Goal: Feedback & Contribution: Leave review/rating

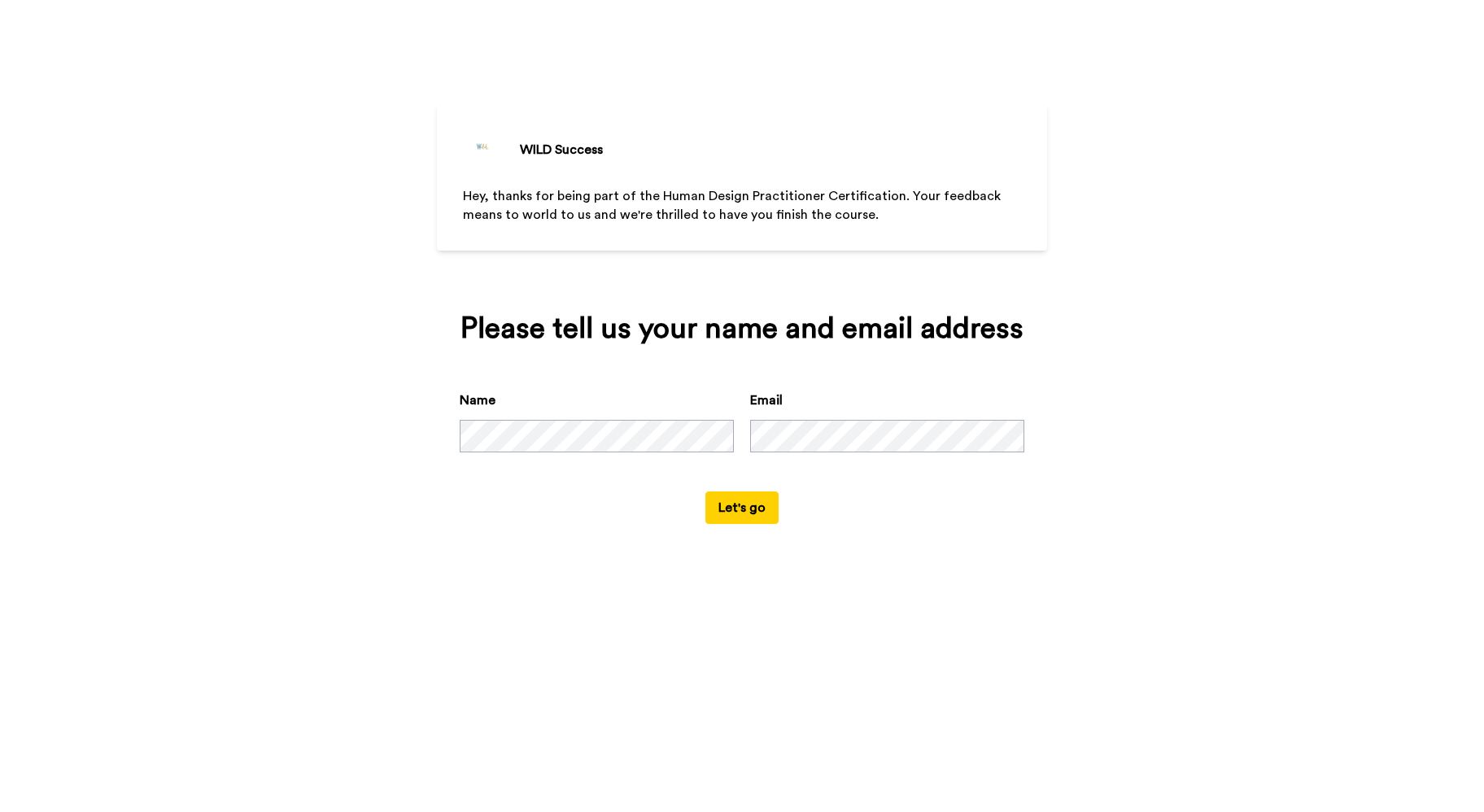
click at [753, 524] on button "Let's go" at bounding box center [742, 507] width 73 height 32
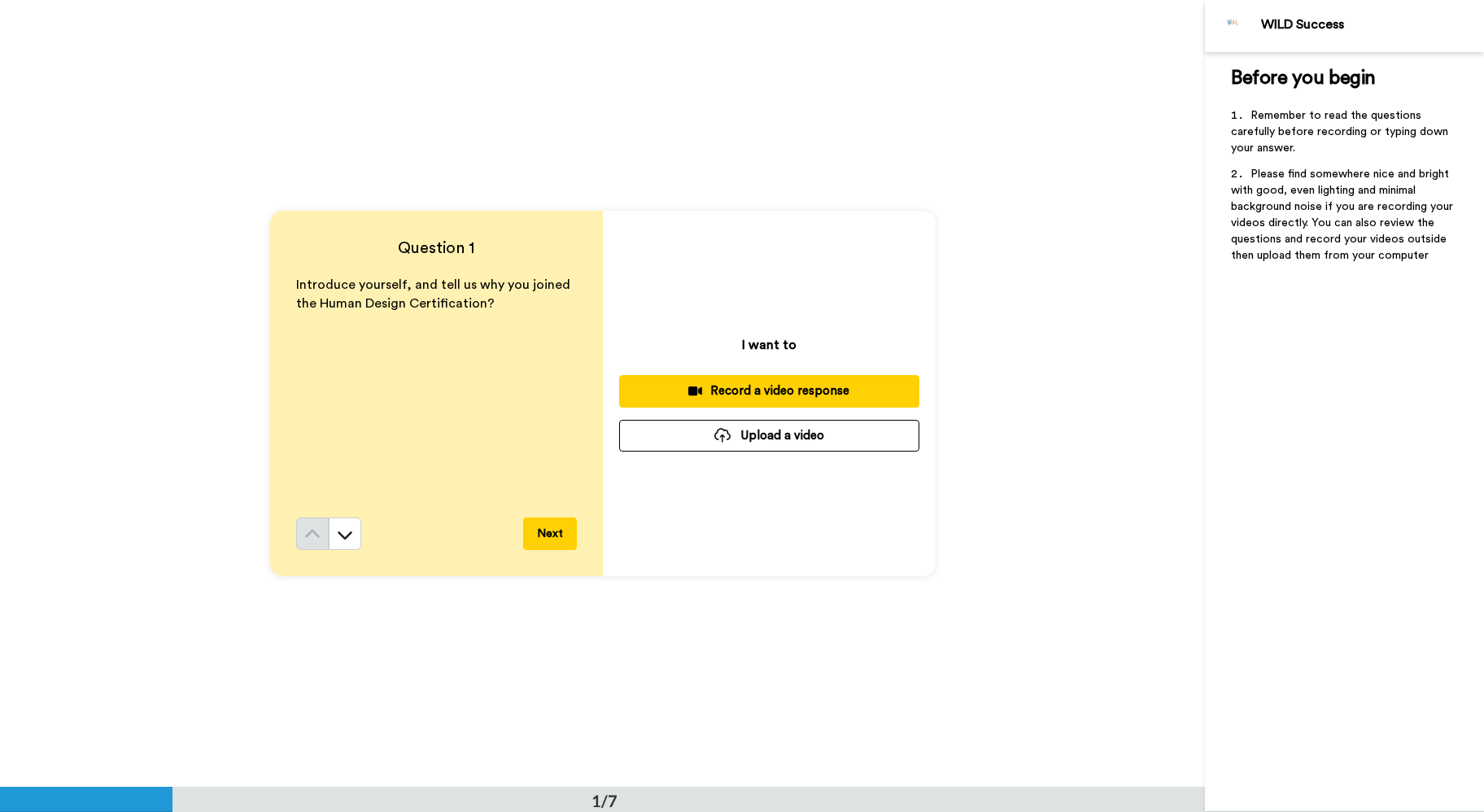
click at [553, 535] on button "Next" at bounding box center [550, 533] width 54 height 32
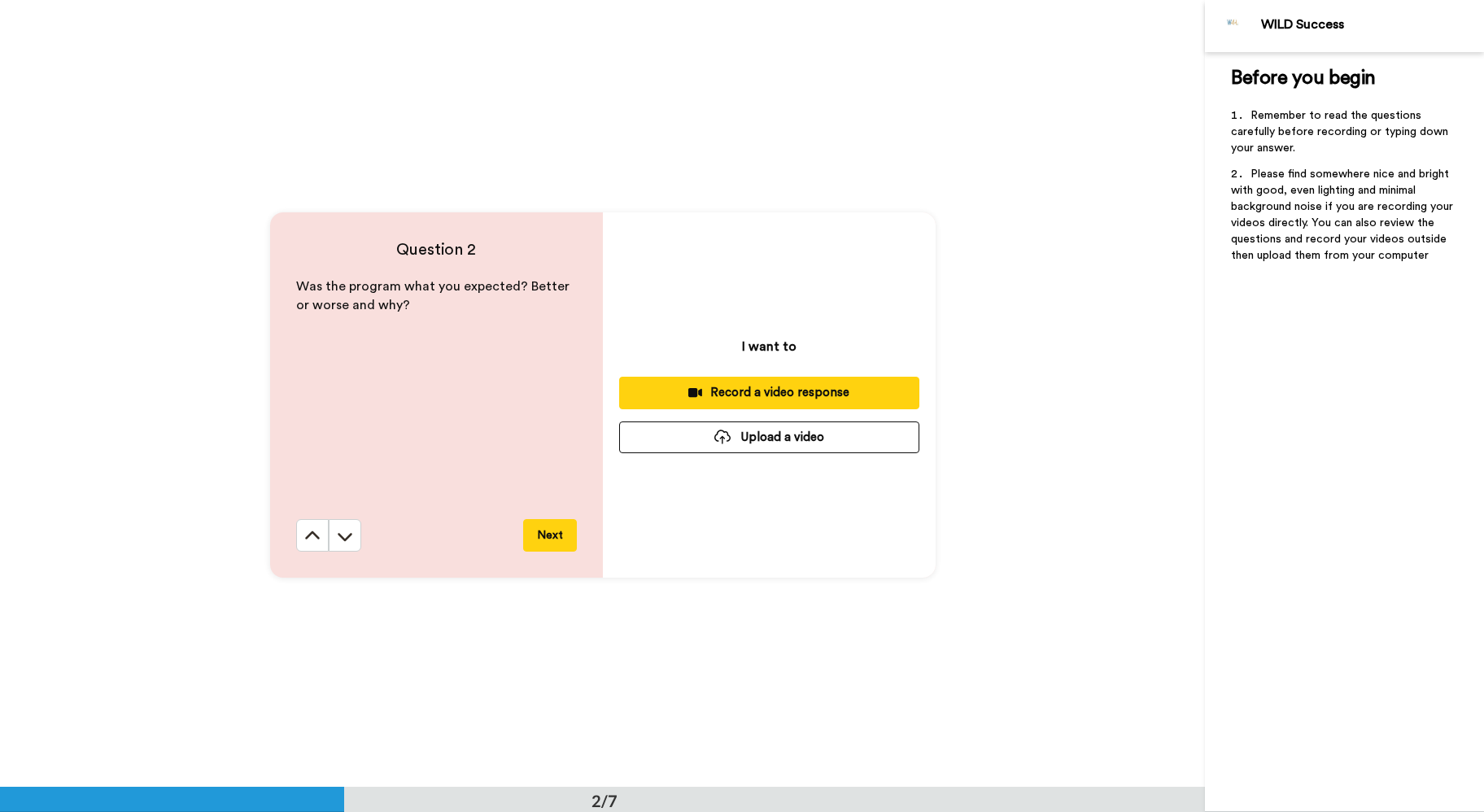
scroll to position [787, 0]
click at [550, 532] on button "Next" at bounding box center [550, 533] width 54 height 32
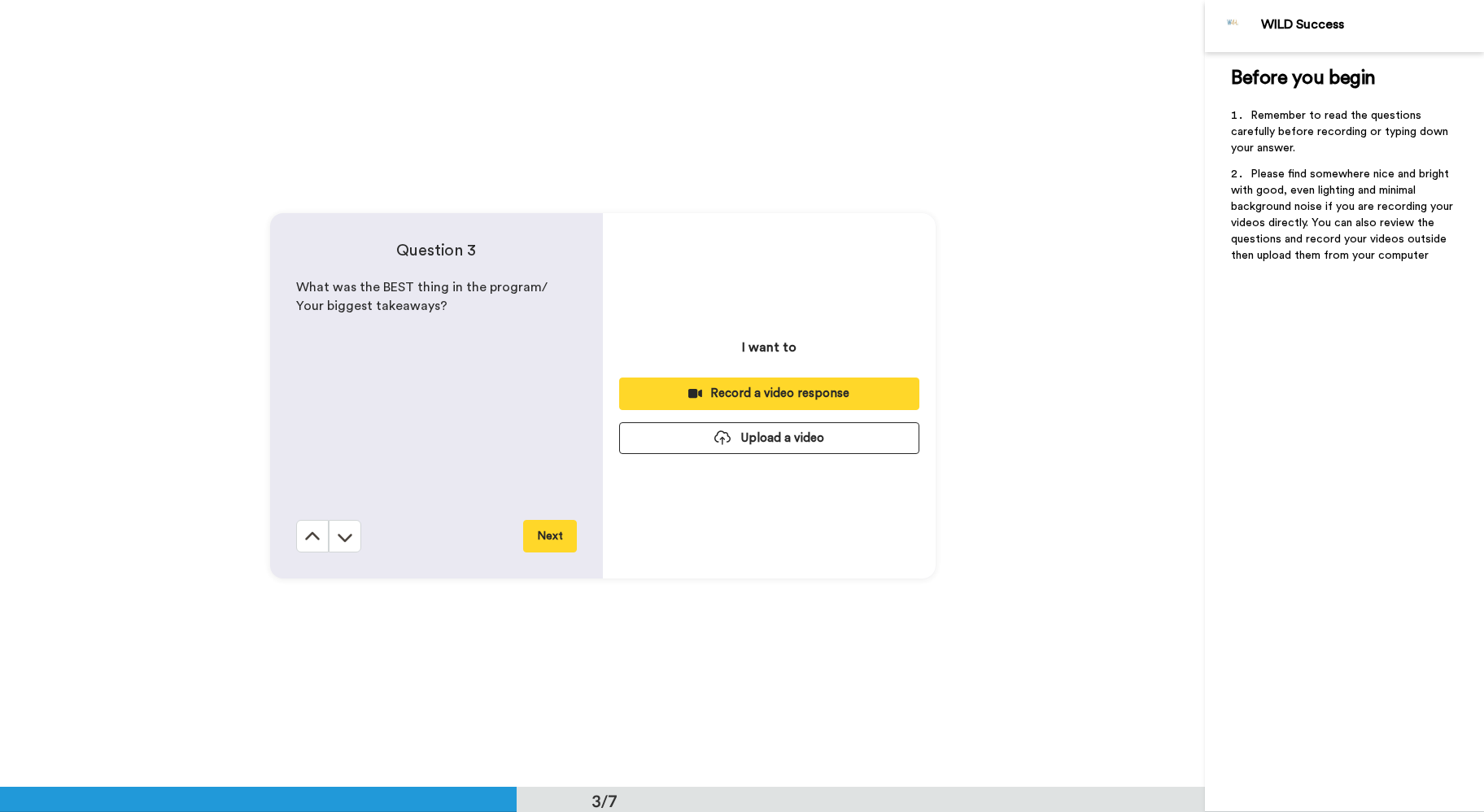
scroll to position [1572, 0]
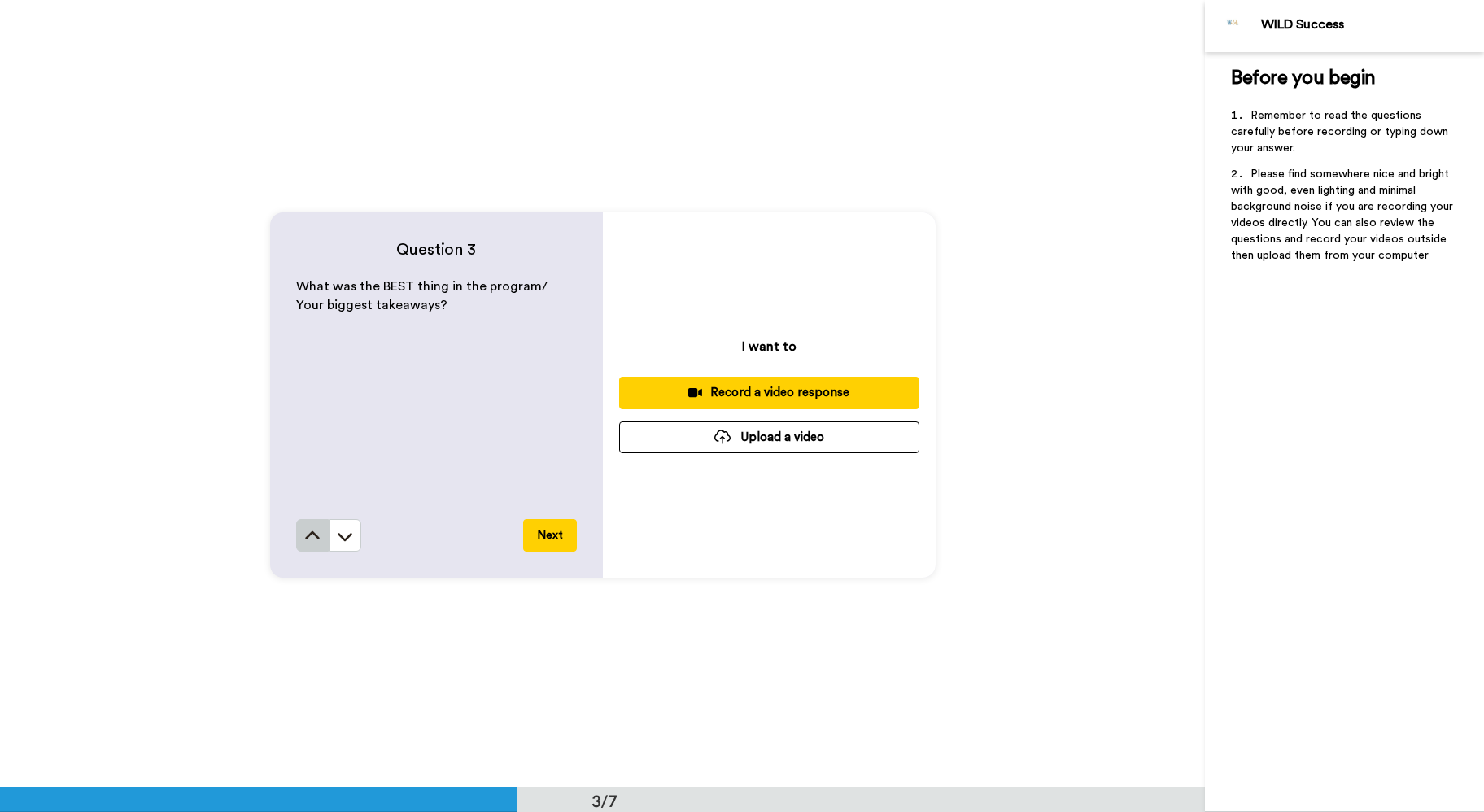
click at [311, 535] on icon at bounding box center [312, 537] width 17 height 17
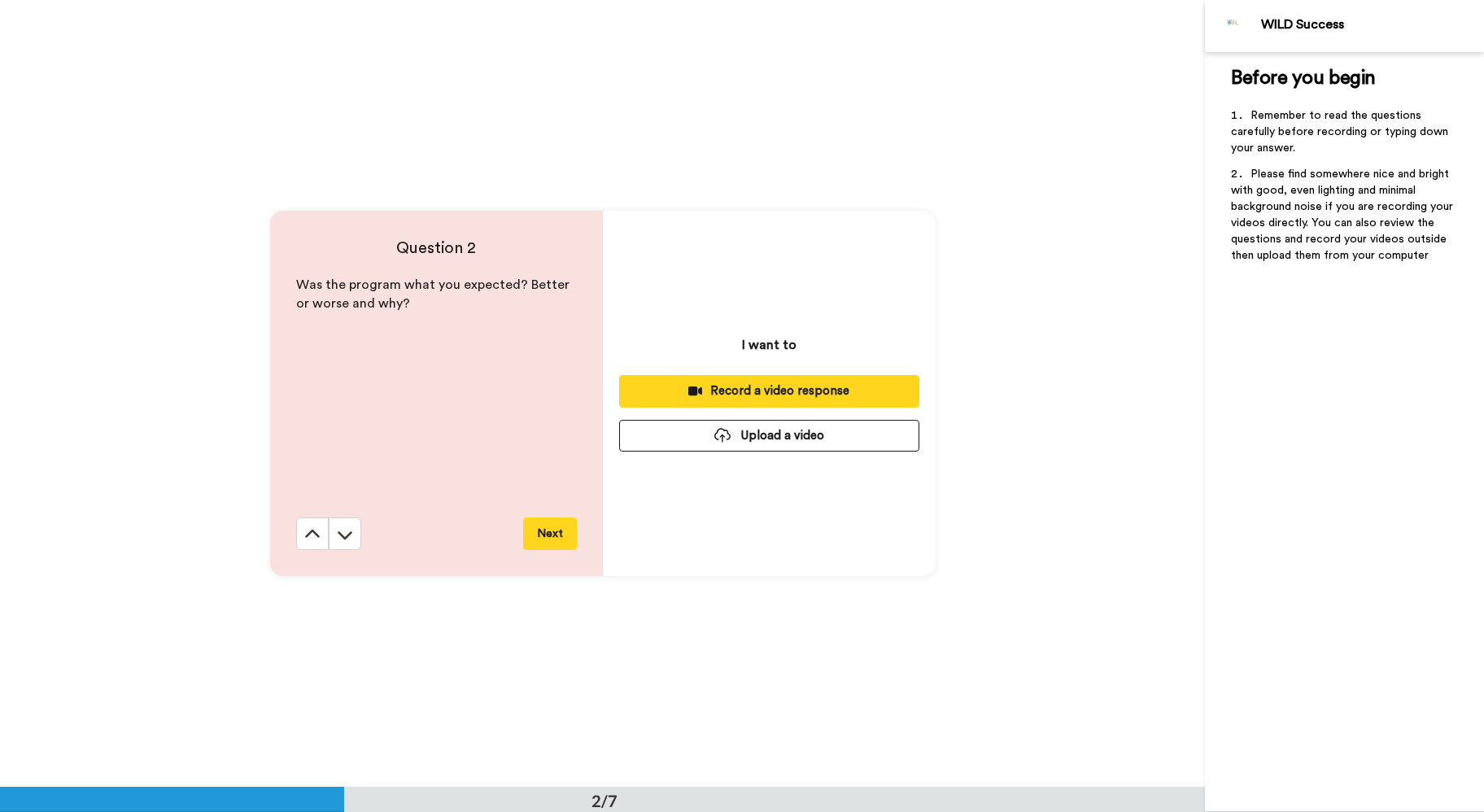
scroll to position [787, 0]
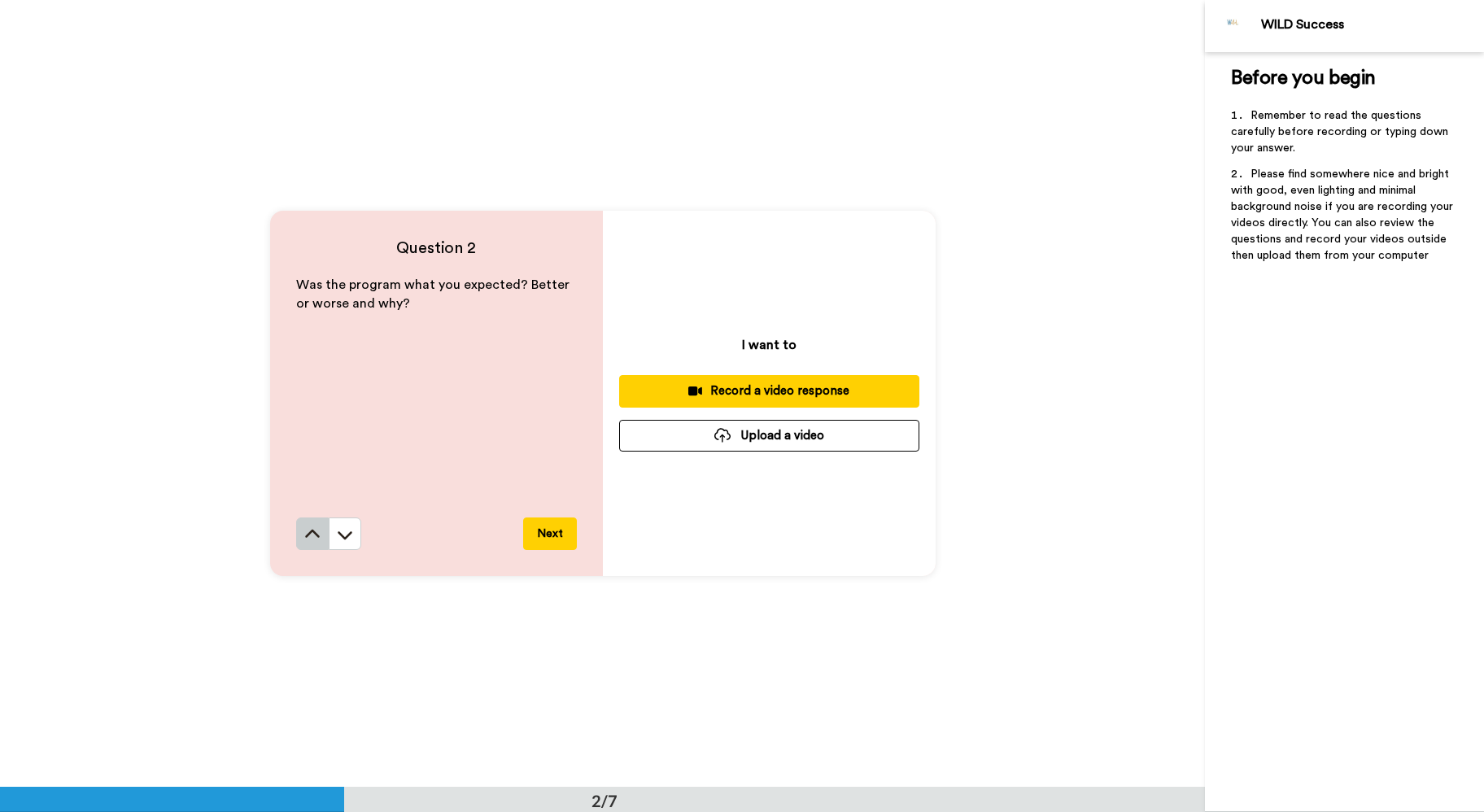
click at [306, 528] on icon at bounding box center [312, 535] width 17 height 17
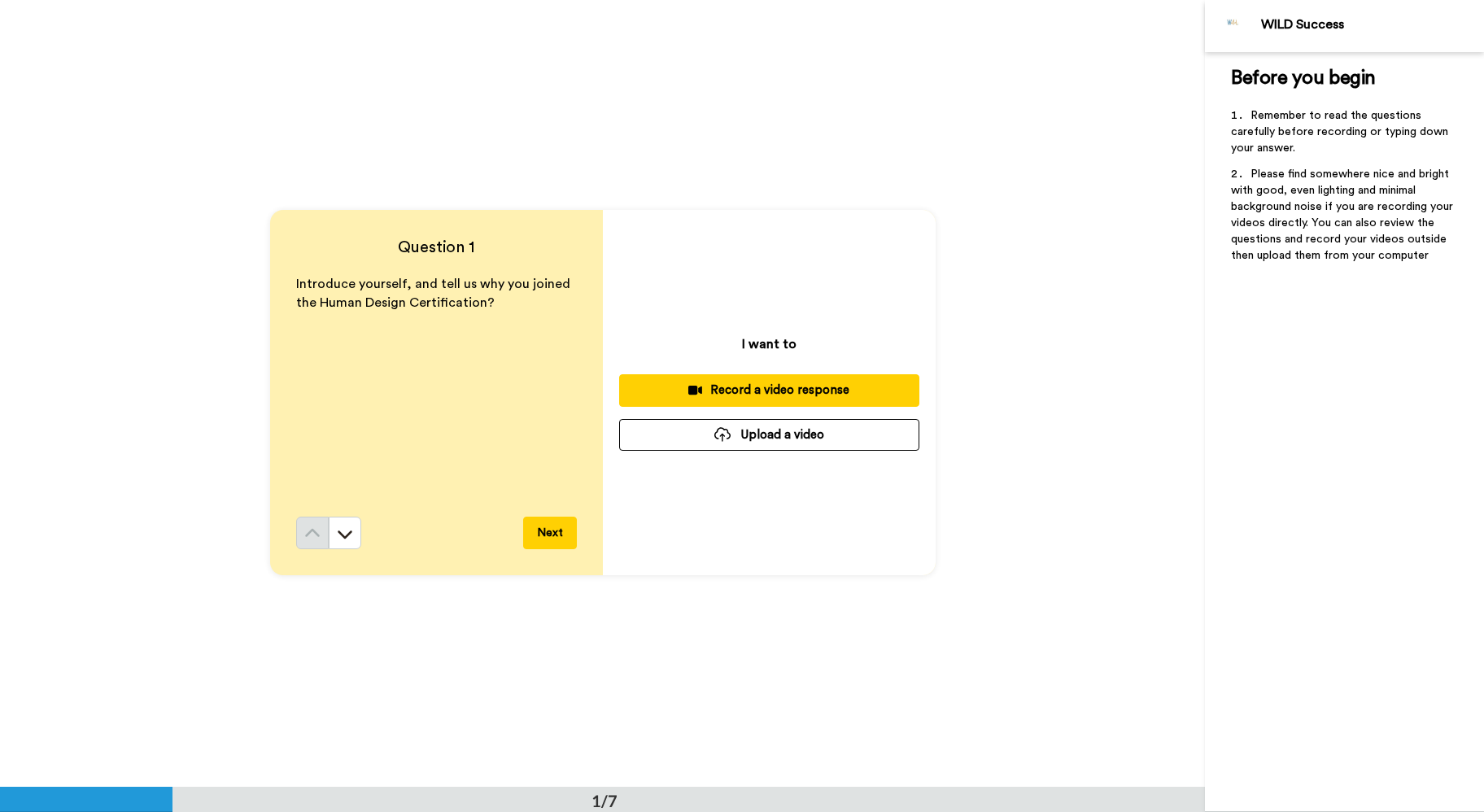
scroll to position [0, 0]
click at [798, 387] on div "Record a video response" at bounding box center [769, 390] width 274 height 17
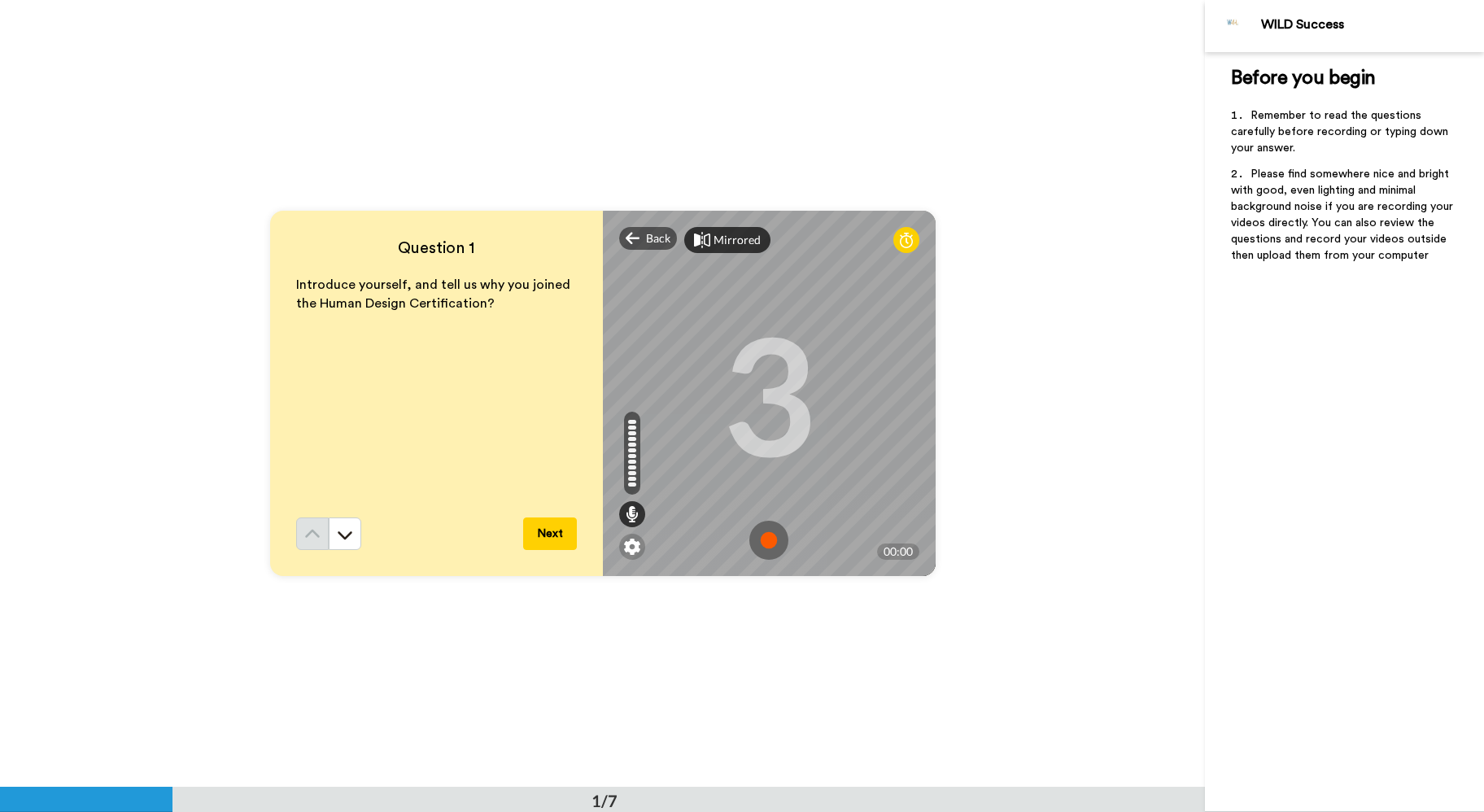
click at [734, 241] on div "Mirrored" at bounding box center [737, 240] width 47 height 17
click at [734, 241] on div "Mirror" at bounding box center [731, 240] width 35 height 17
click at [628, 434] on div at bounding box center [632, 433] width 8 height 4
drag, startPoint x: 631, startPoint y: 421, endPoint x: 631, endPoint y: 441, distance: 20.0
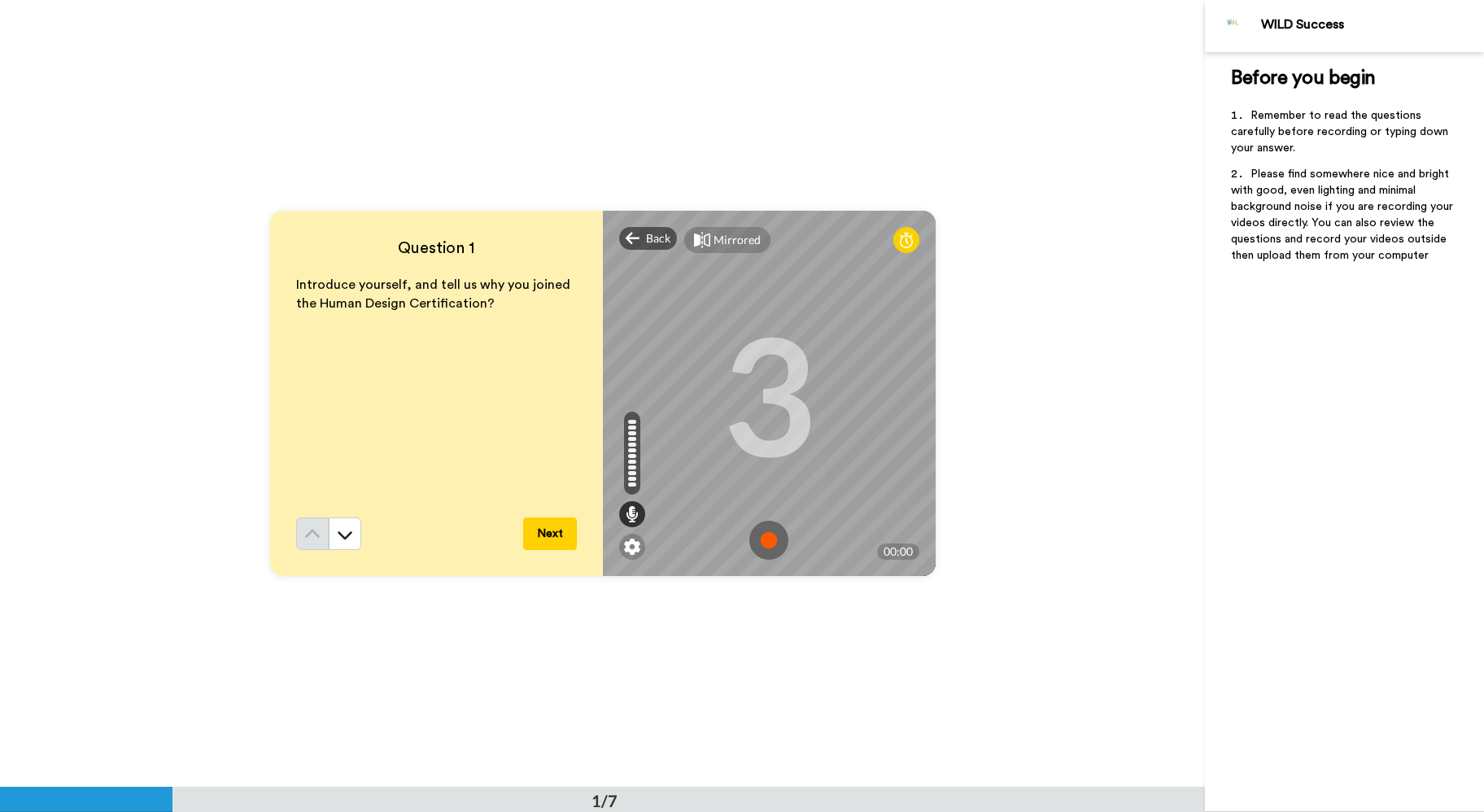
click at [631, 441] on div at bounding box center [632, 453] width 17 height 83
click at [633, 454] on div at bounding box center [632, 453] width 17 height 83
click at [628, 551] on img at bounding box center [632, 547] width 17 height 17
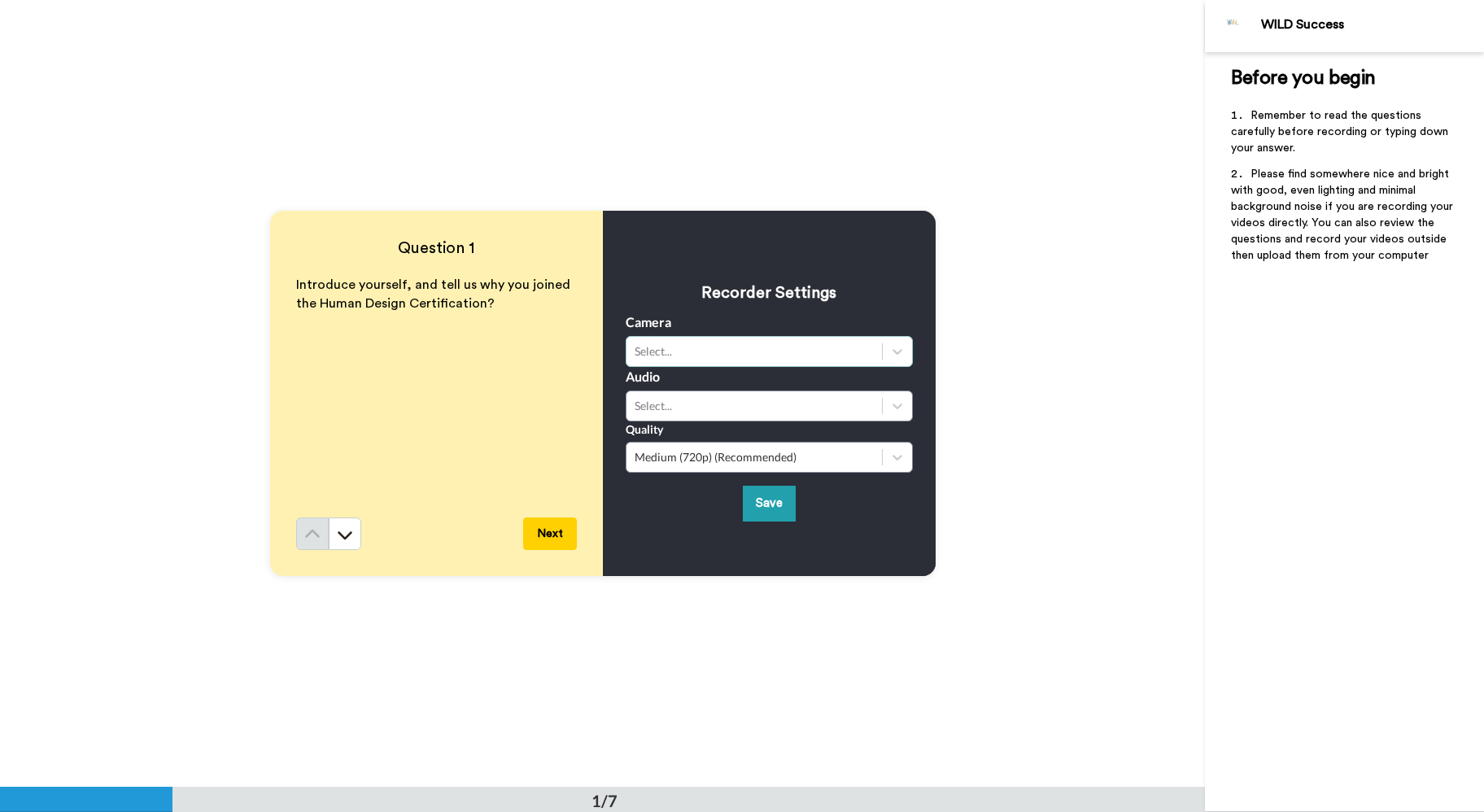
click at [865, 347] on div "Select..." at bounding box center [755, 351] width 239 height 17
click at [742, 389] on div "FaceTime HD Camera" at bounding box center [769, 391] width 287 height 30
click at [747, 447] on div "Internal Microphone" at bounding box center [769, 446] width 287 height 30
click at [843, 460] on div "Medium (720p) (Recommended)" at bounding box center [755, 457] width 239 height 17
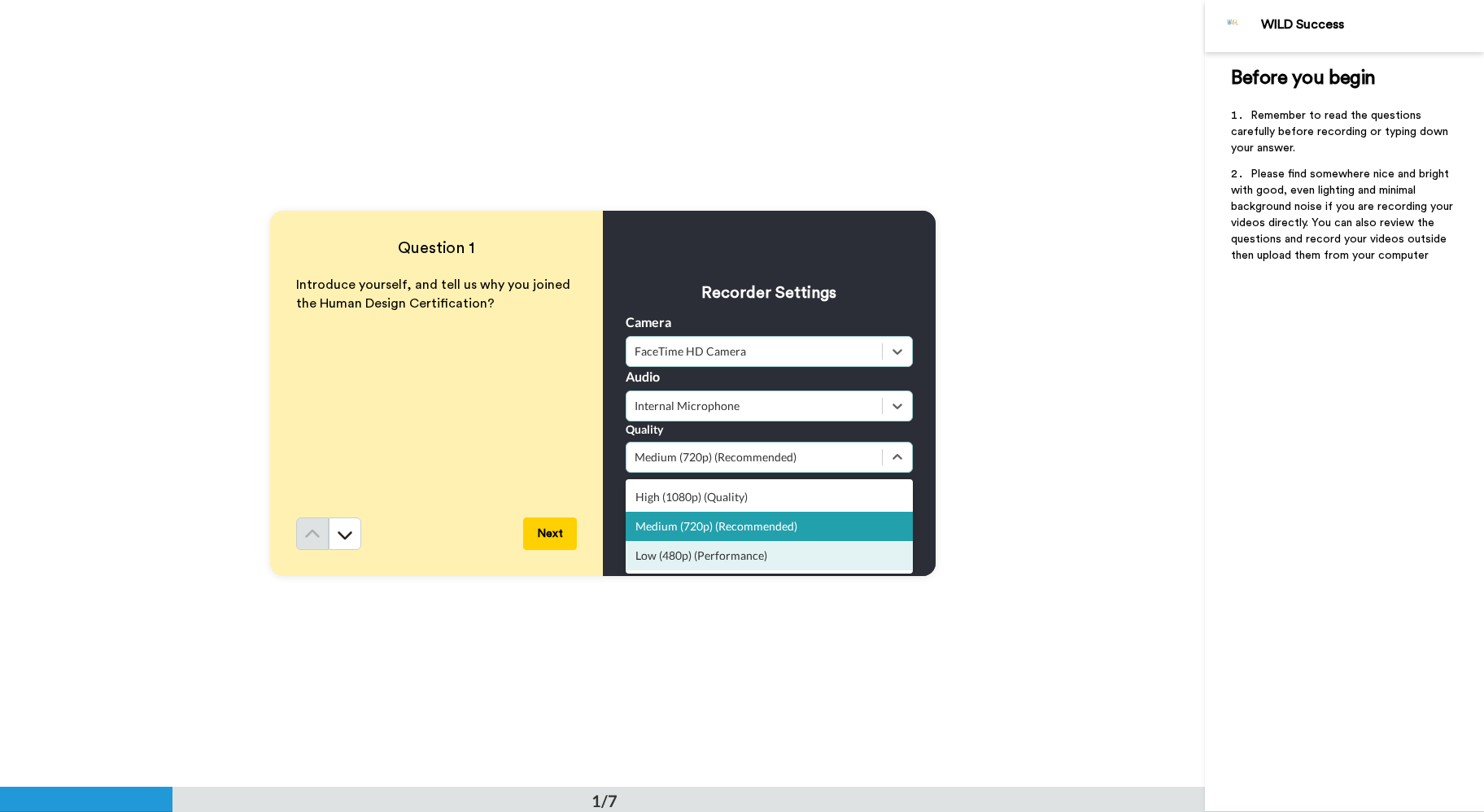
click at [776, 560] on div "Low (480p) (Performance)" at bounding box center [769, 556] width 287 height 30
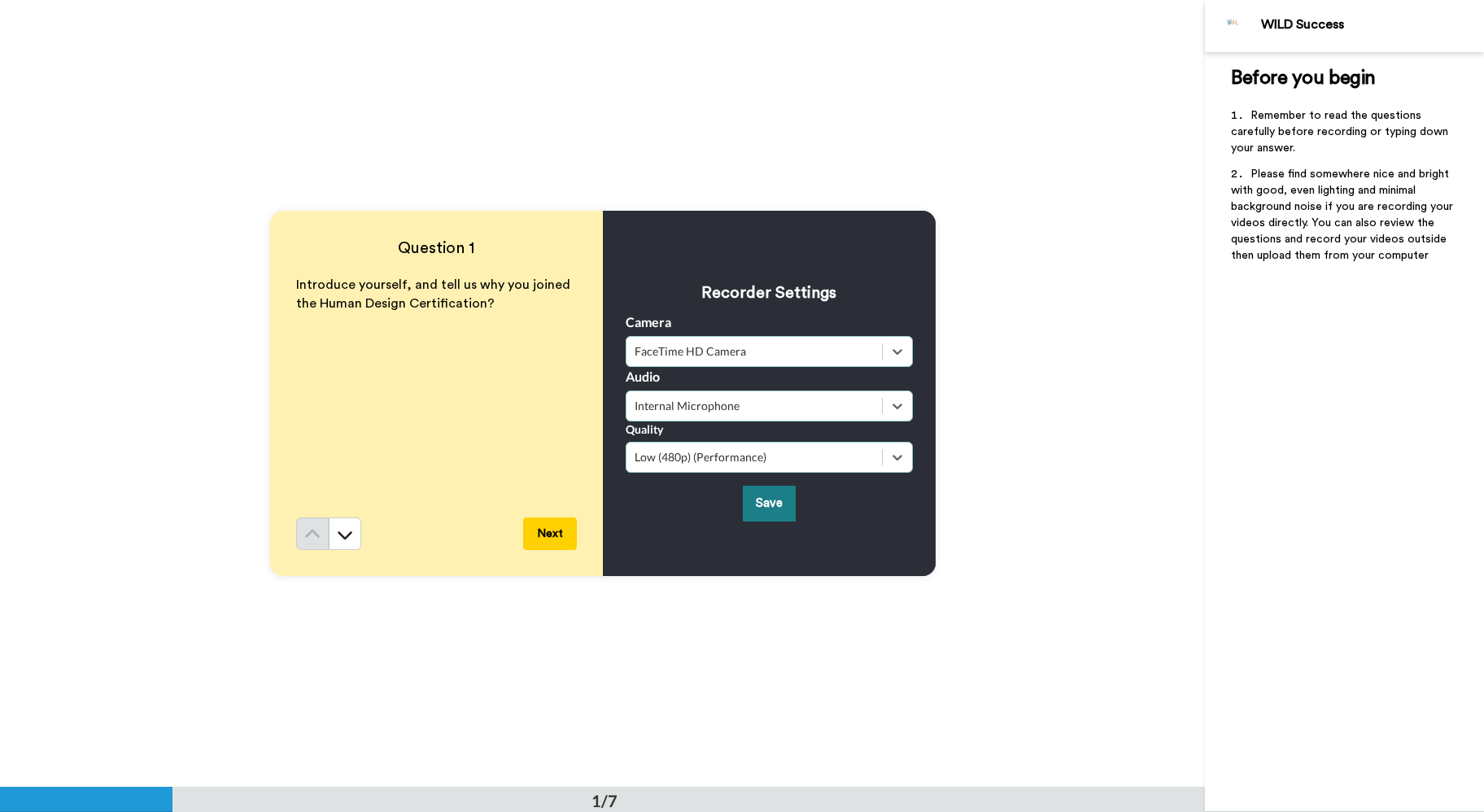
click at [775, 501] on button "Save" at bounding box center [768, 503] width 53 height 35
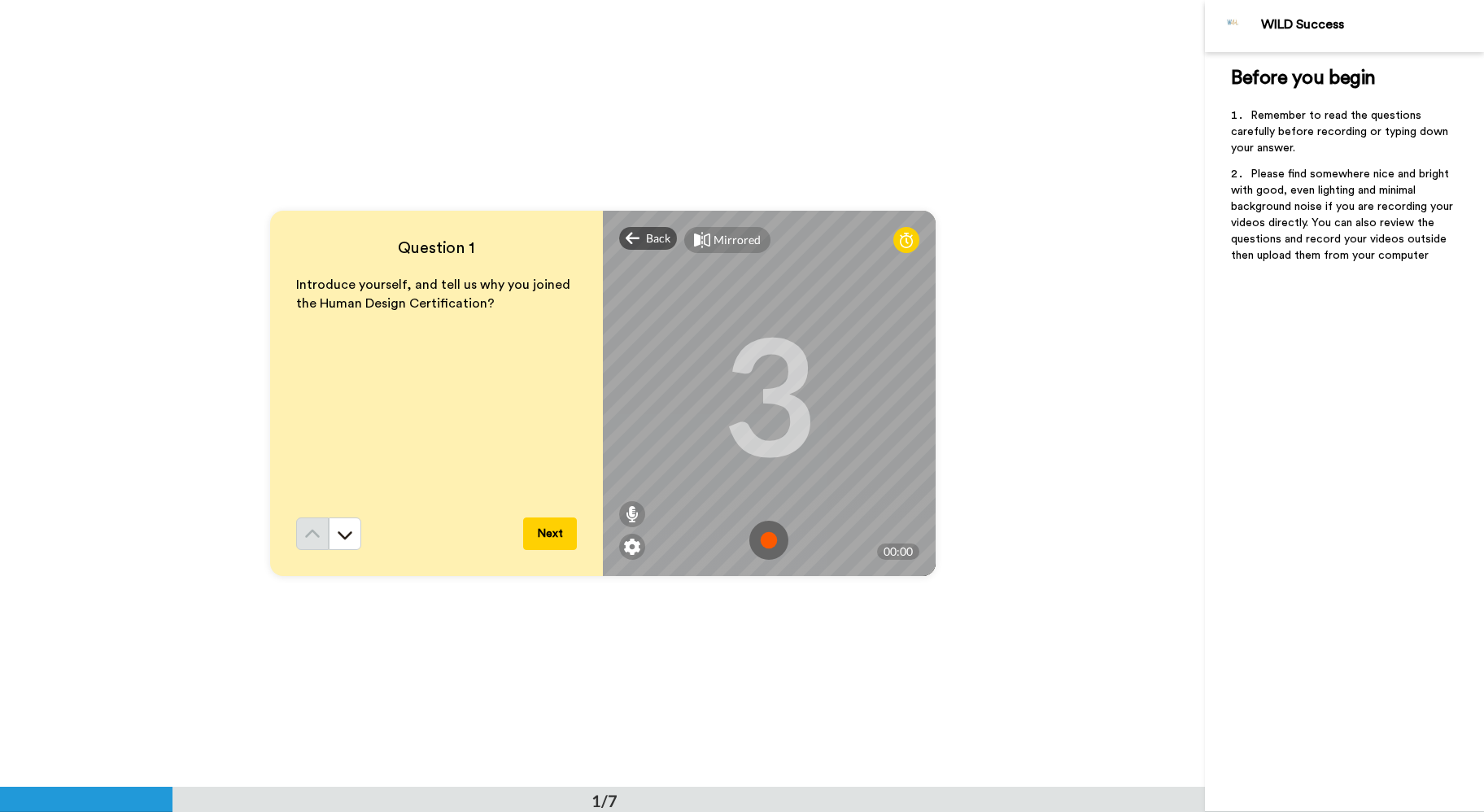
click at [768, 544] on img at bounding box center [768, 540] width 39 height 39
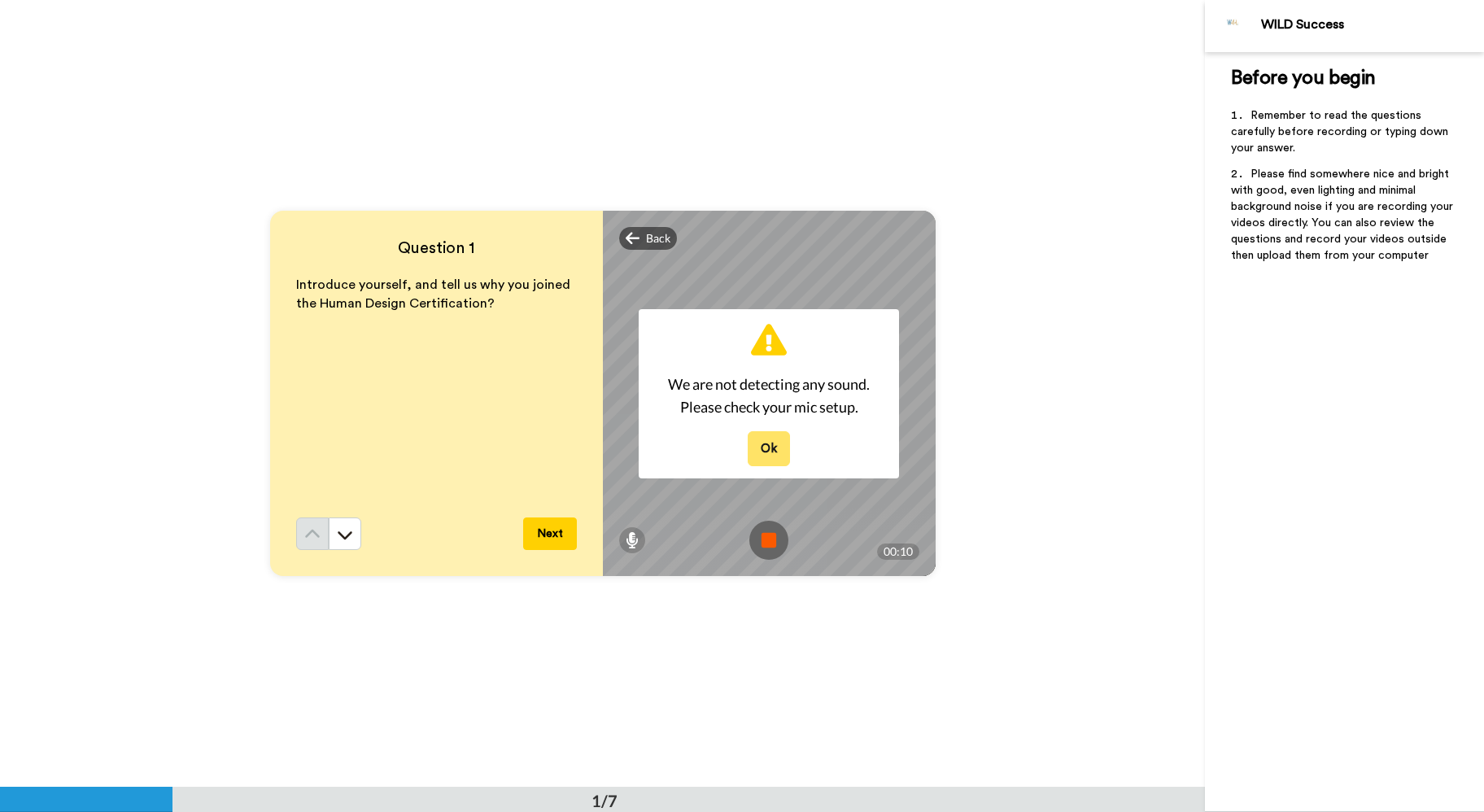
click at [773, 448] on button "Ok" at bounding box center [769, 449] width 43 height 35
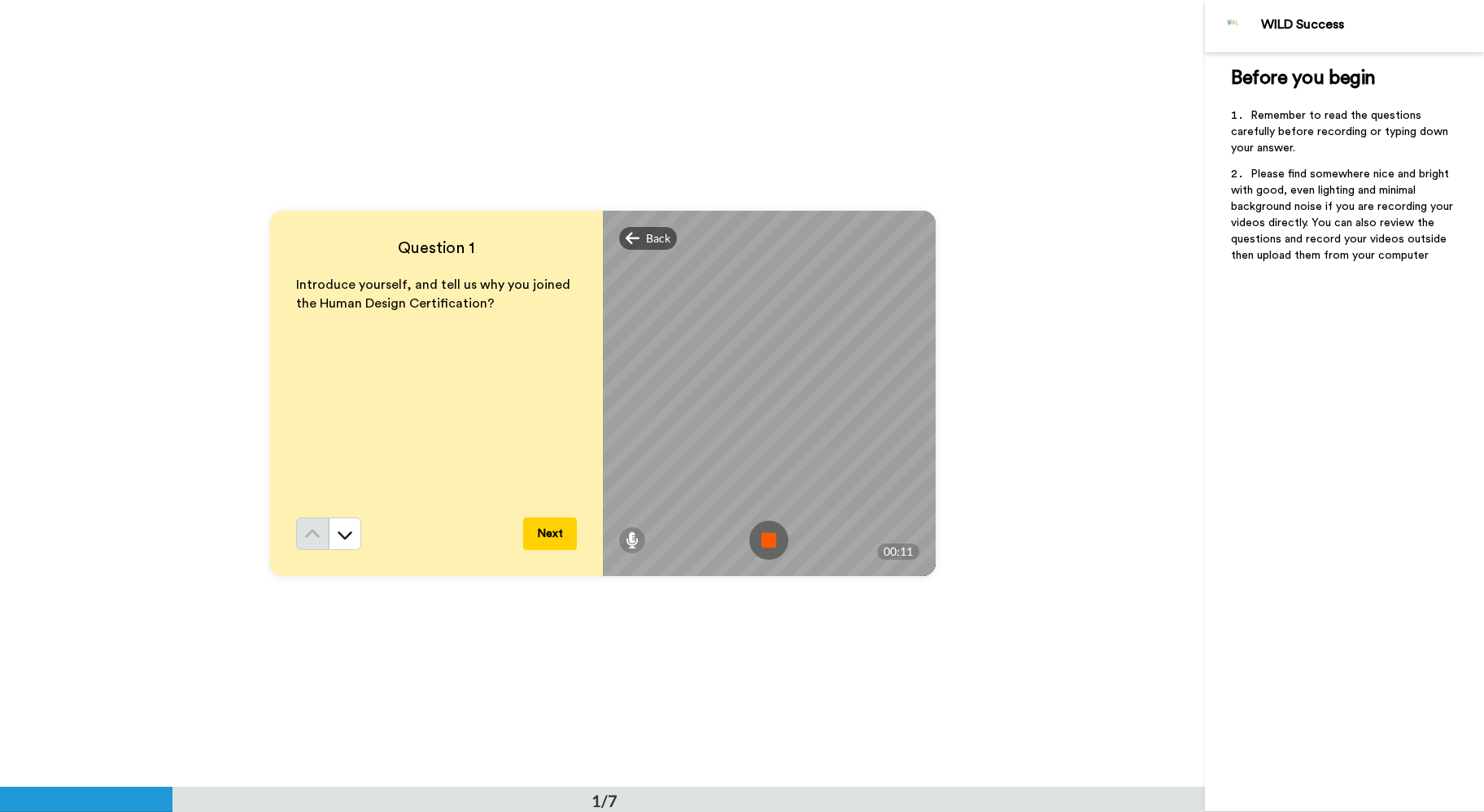
click at [767, 539] on img at bounding box center [768, 540] width 39 height 39
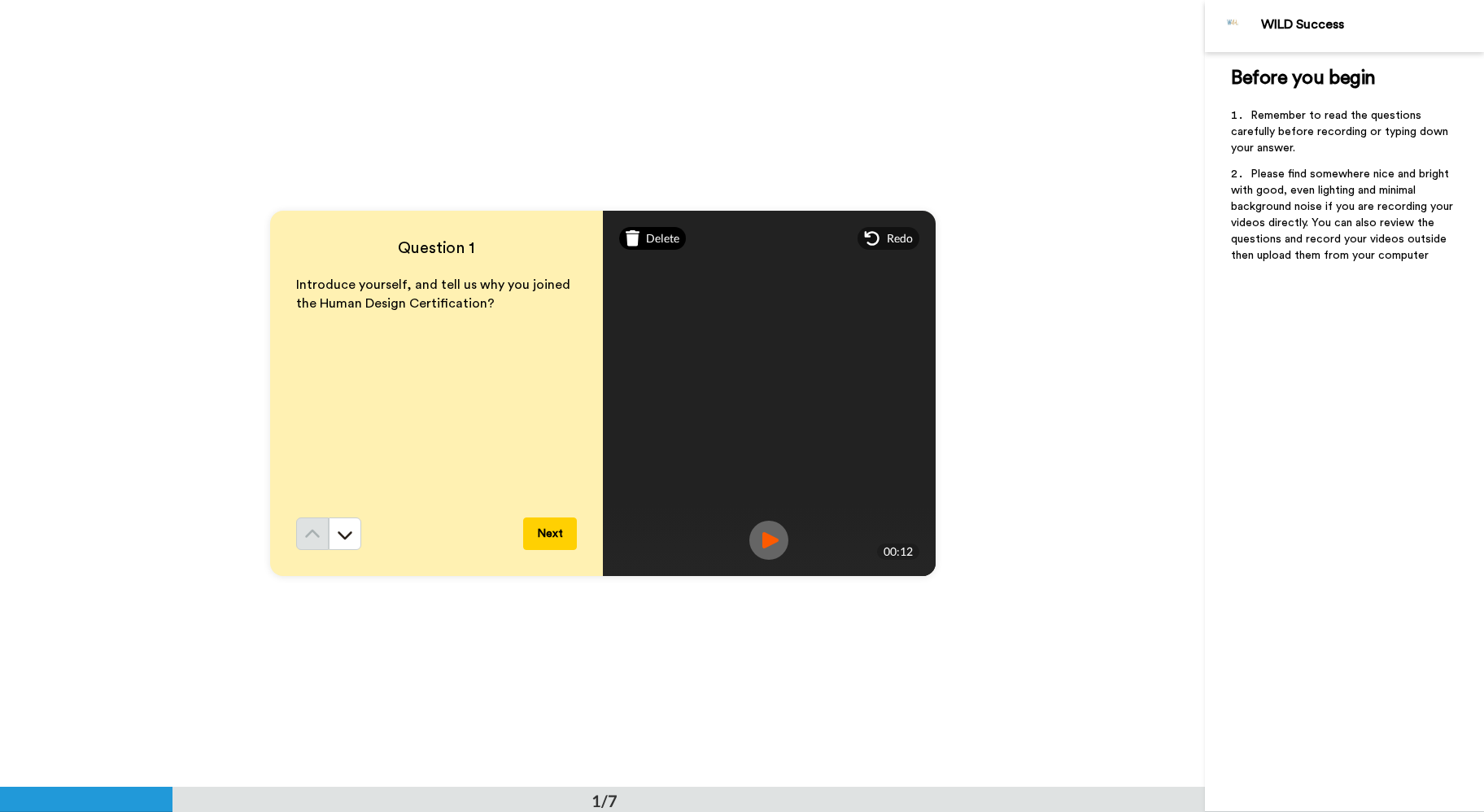
click at [648, 237] on span "Delete" at bounding box center [663, 238] width 33 height 17
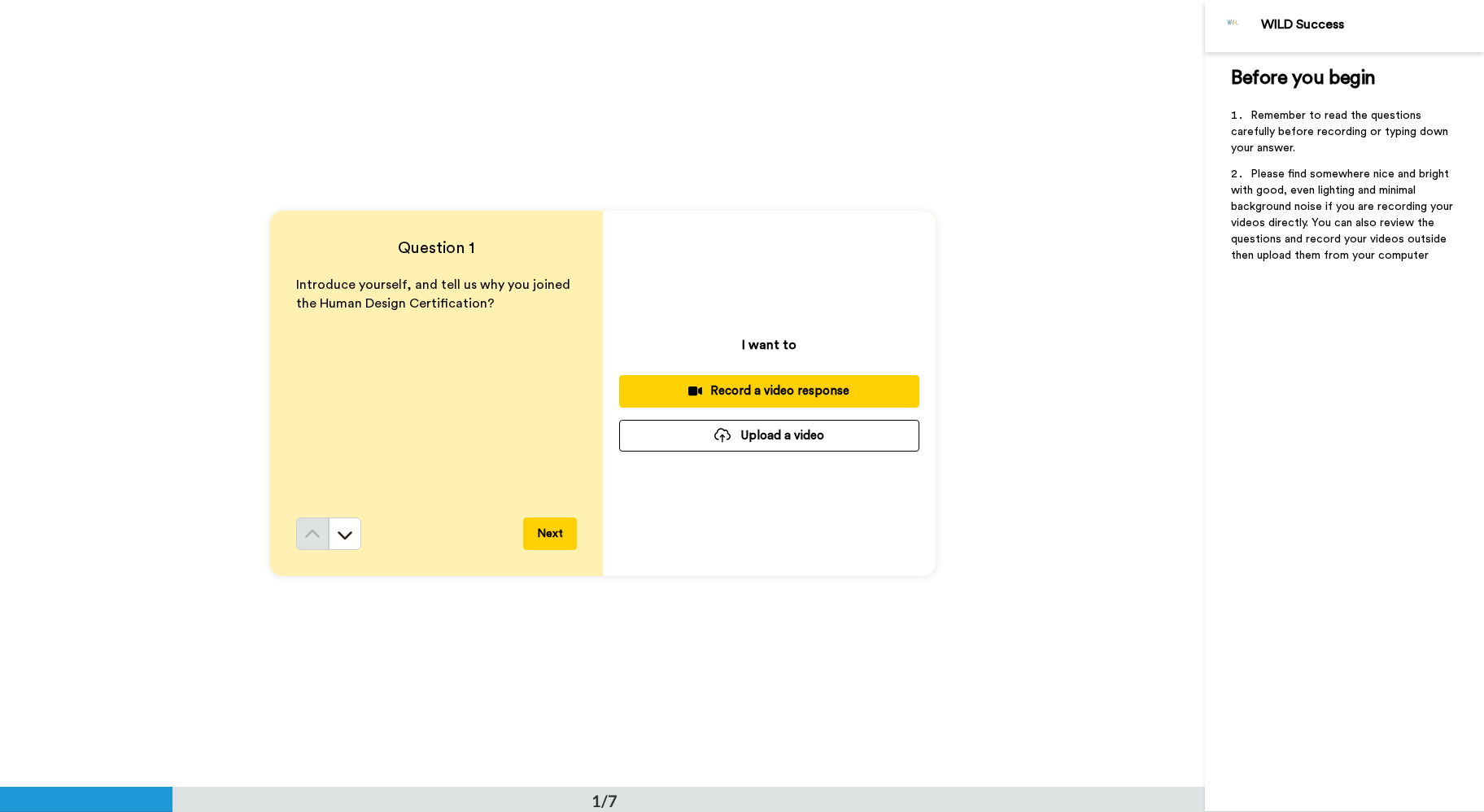
click at [783, 394] on div "Record a video response" at bounding box center [769, 390] width 274 height 17
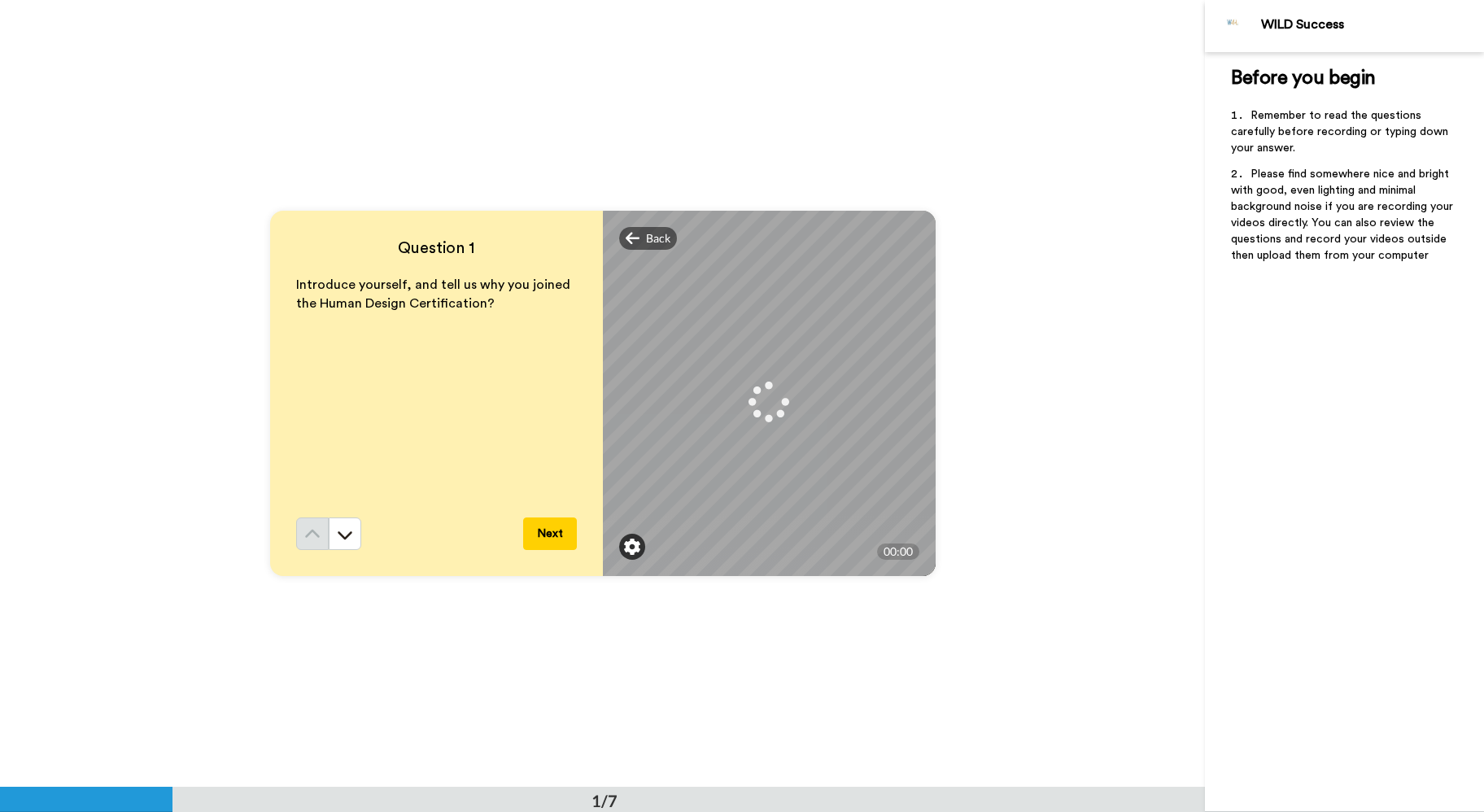
click at [628, 550] on img at bounding box center [632, 547] width 17 height 17
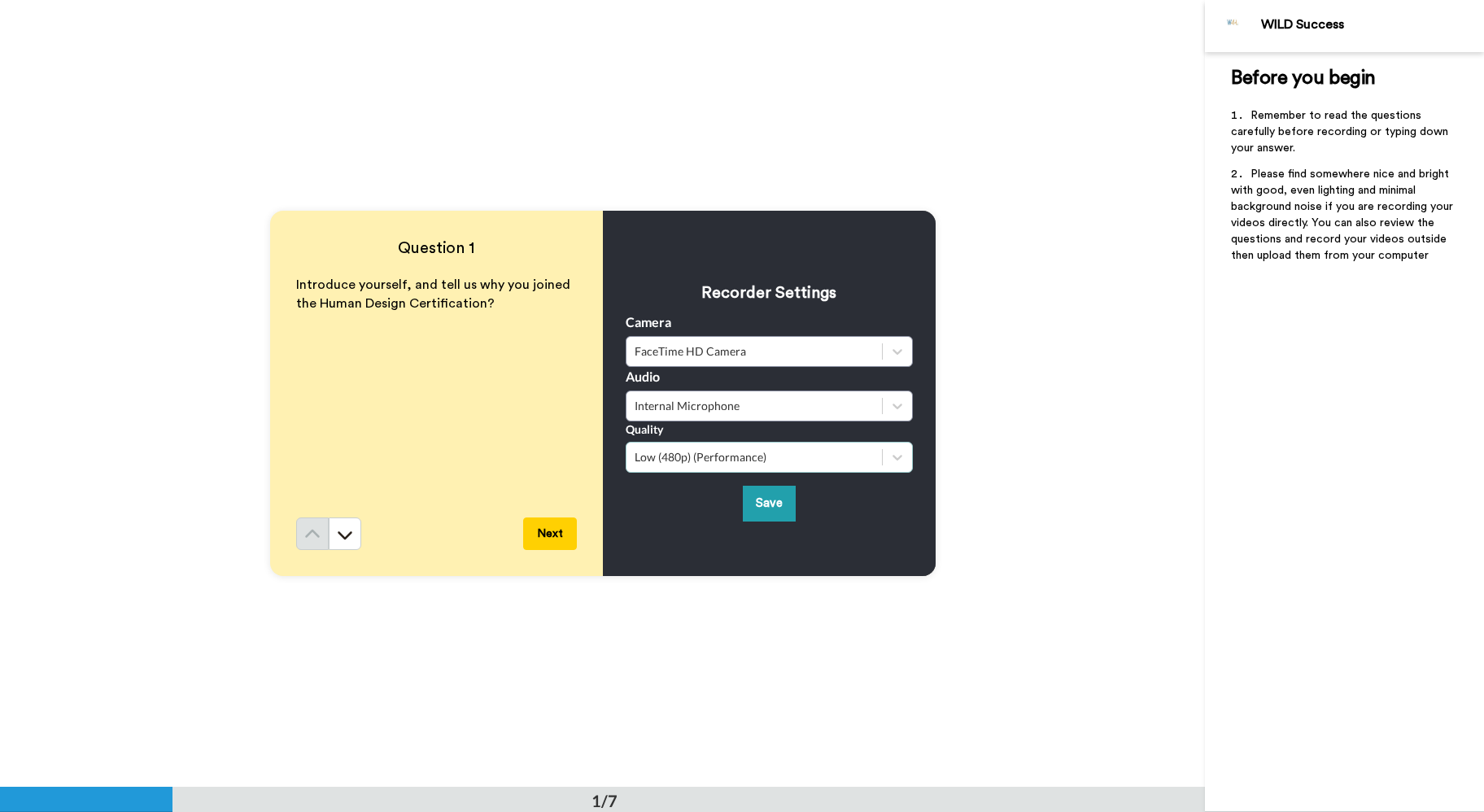
click at [728, 456] on div "Low (480p) (Performance)" at bounding box center [755, 457] width 239 height 17
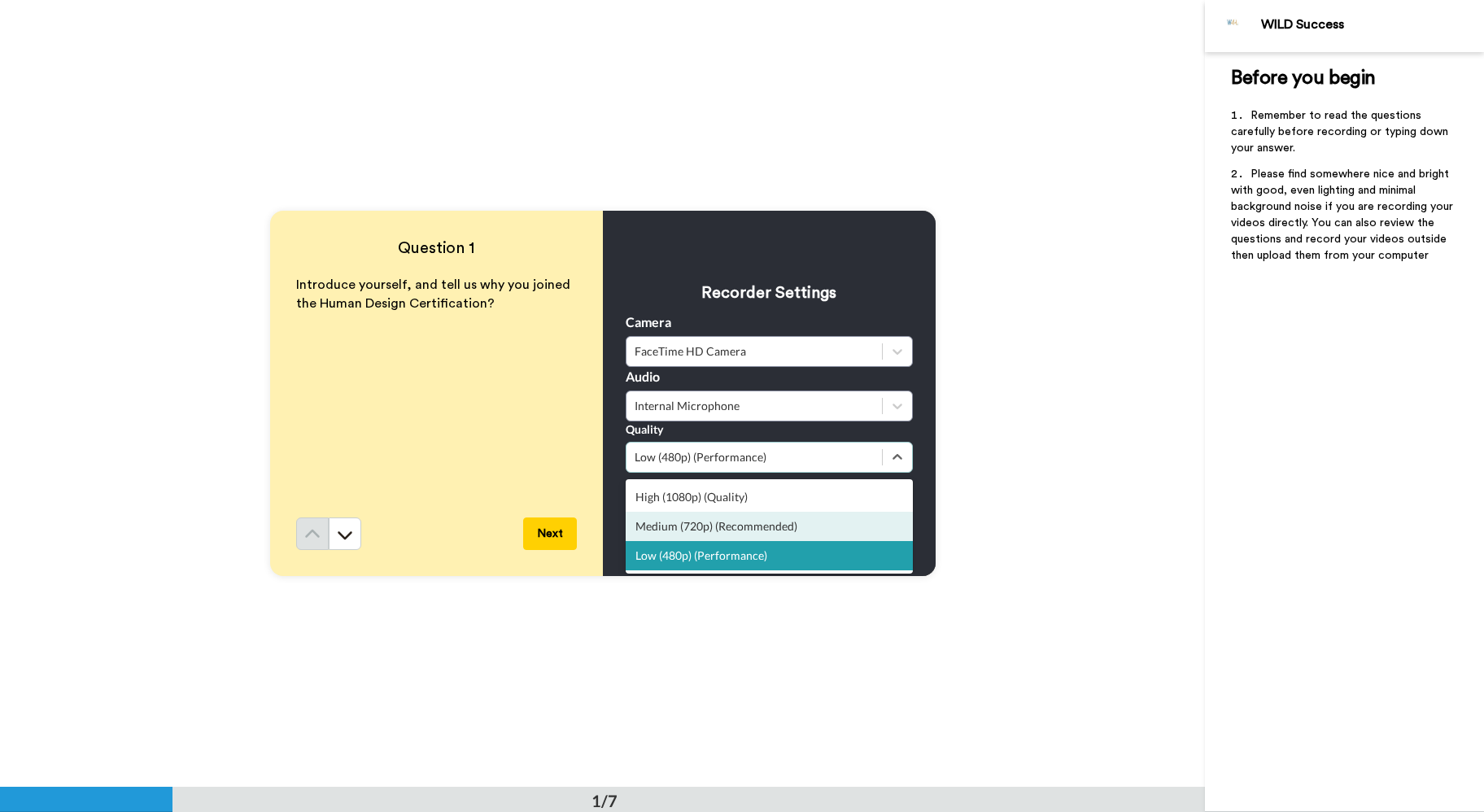
click at [761, 523] on div "Medium (720p) (Recommended)" at bounding box center [769, 527] width 287 height 30
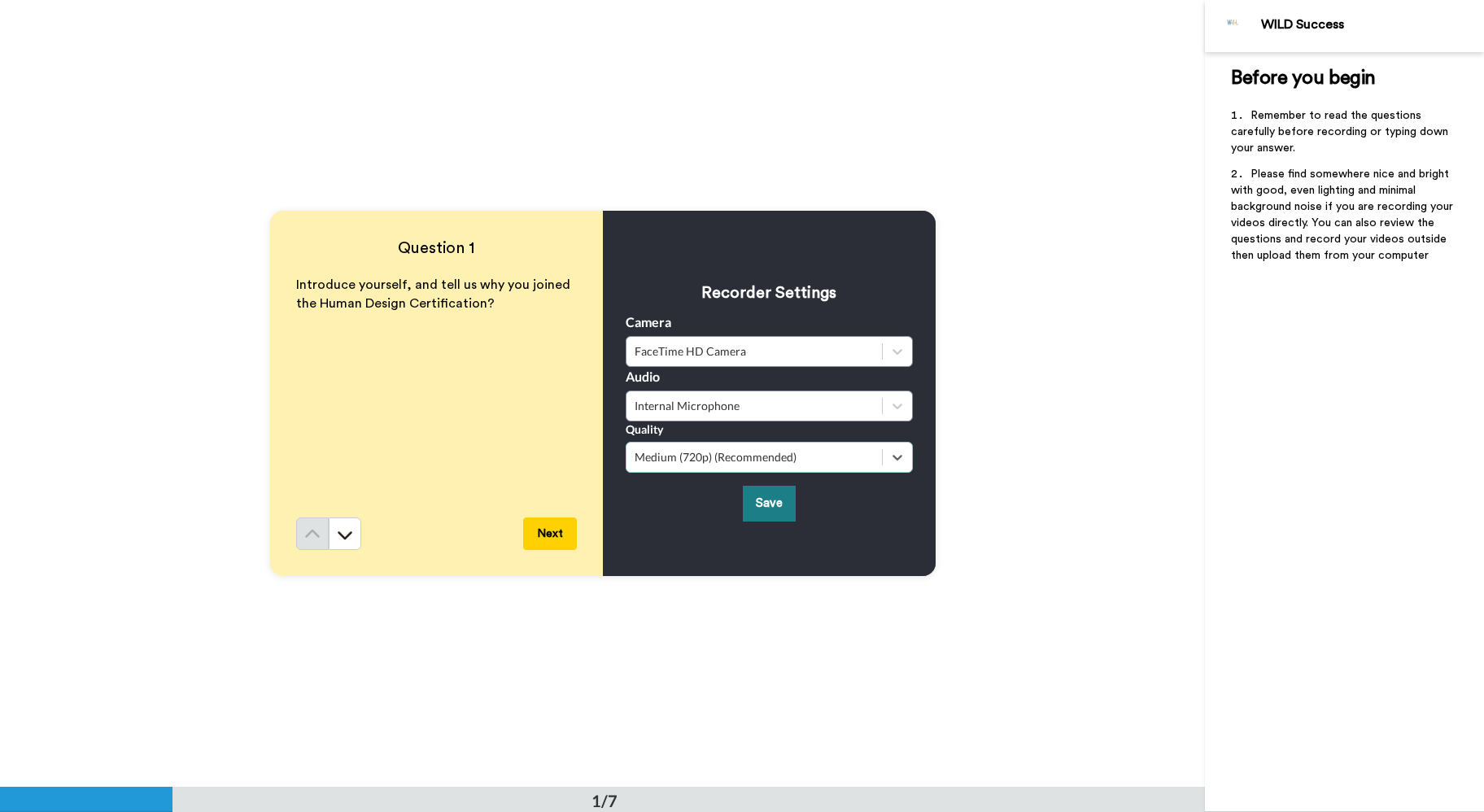
click at [776, 495] on button "Save" at bounding box center [768, 503] width 53 height 35
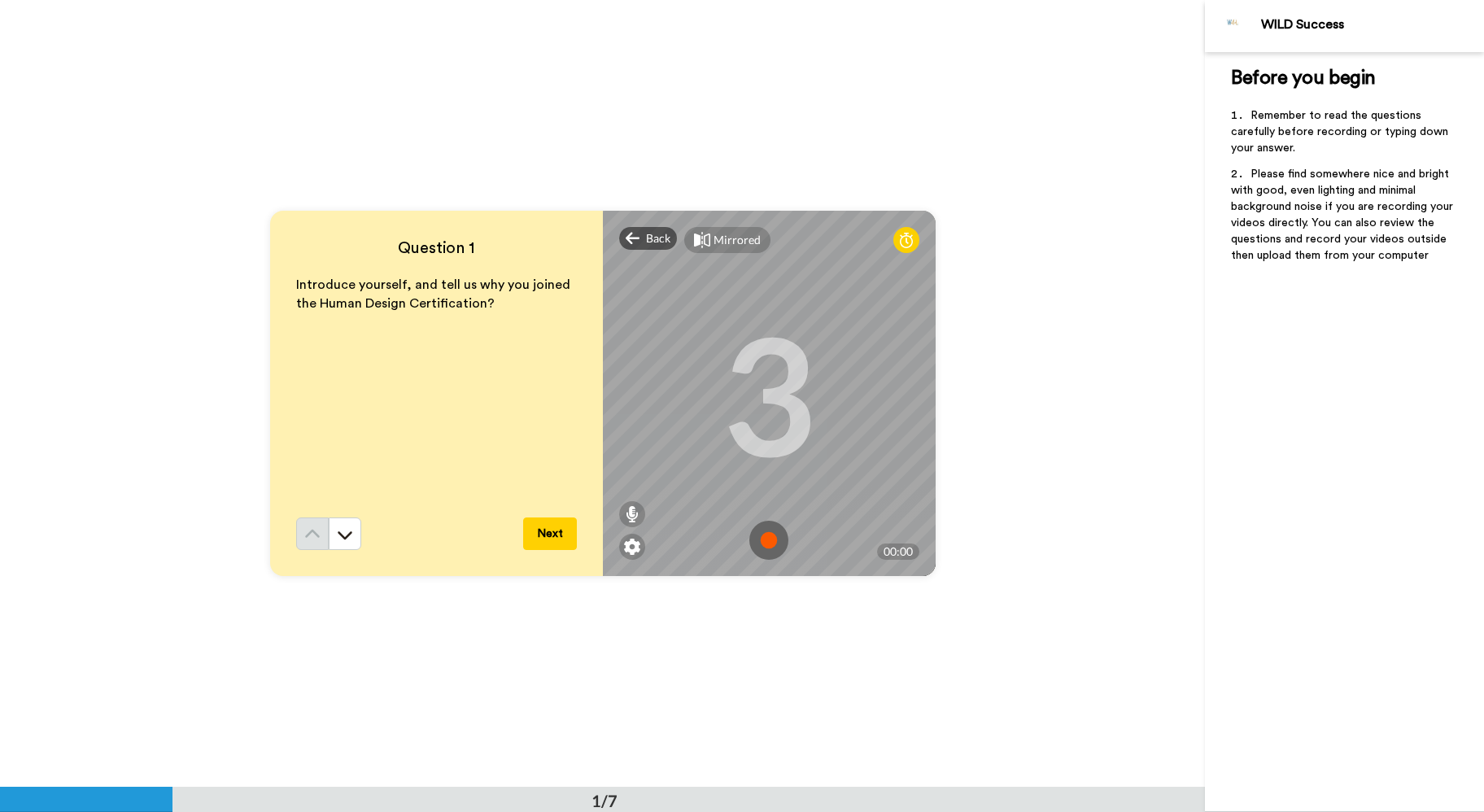
click at [766, 536] on img at bounding box center [768, 540] width 39 height 39
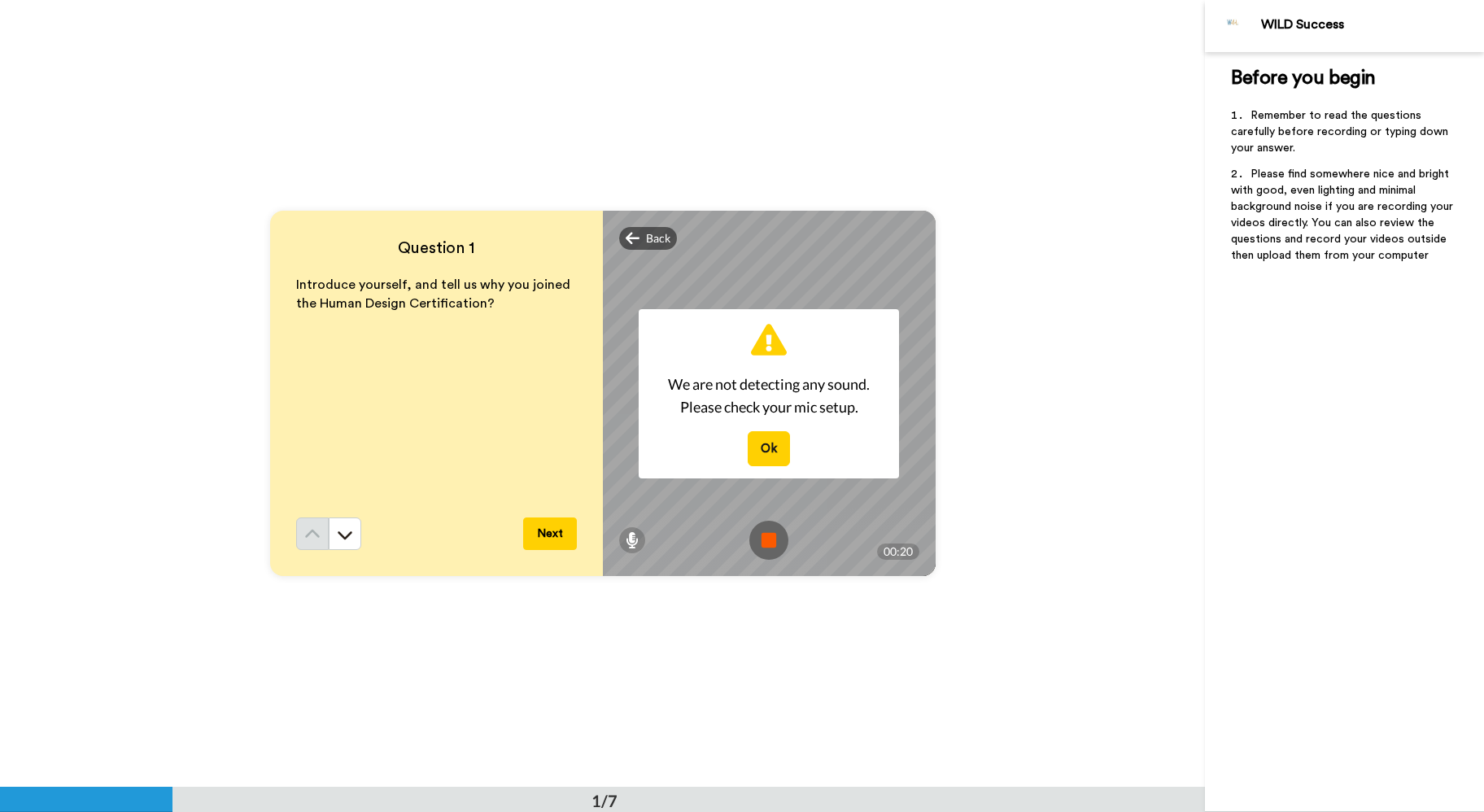
click at [767, 549] on img at bounding box center [768, 540] width 39 height 39
